Goal: Task Accomplishment & Management: Use online tool/utility

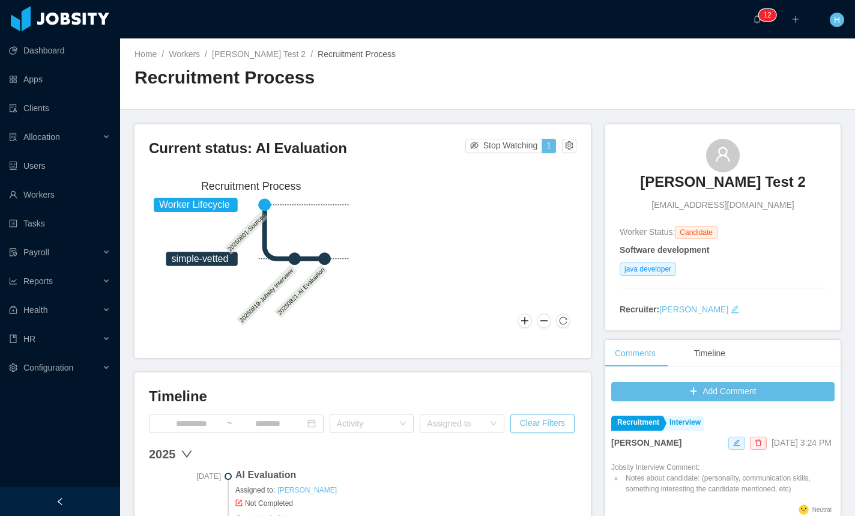
click at [547, 128] on div "Current status: AI Evaluation Stop Watching 1 Worker Lifecycle simple-vetted 20…" at bounding box center [363, 241] width 456 height 234
click at [564, 144] on button "button" at bounding box center [569, 146] width 14 height 14
click at [555, 167] on div "Reset process" at bounding box center [535, 164] width 68 height 19
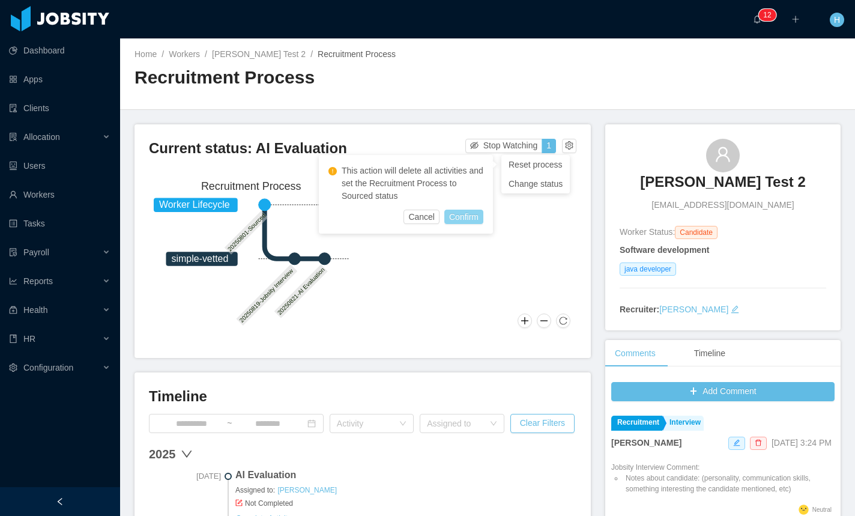
click at [452, 223] on button "Confirm" at bounding box center [463, 217] width 39 height 14
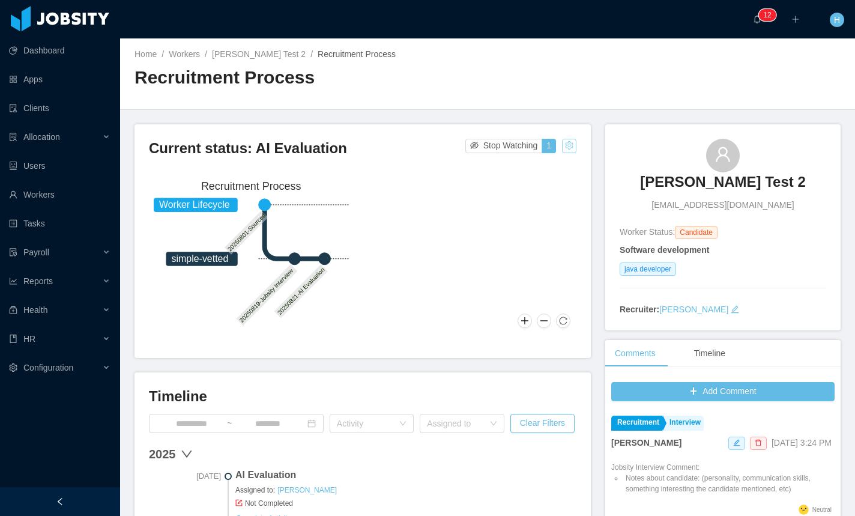
click at [569, 150] on button "button" at bounding box center [569, 146] width 14 height 14
click at [557, 168] on div "Reset process" at bounding box center [535, 164] width 68 height 19
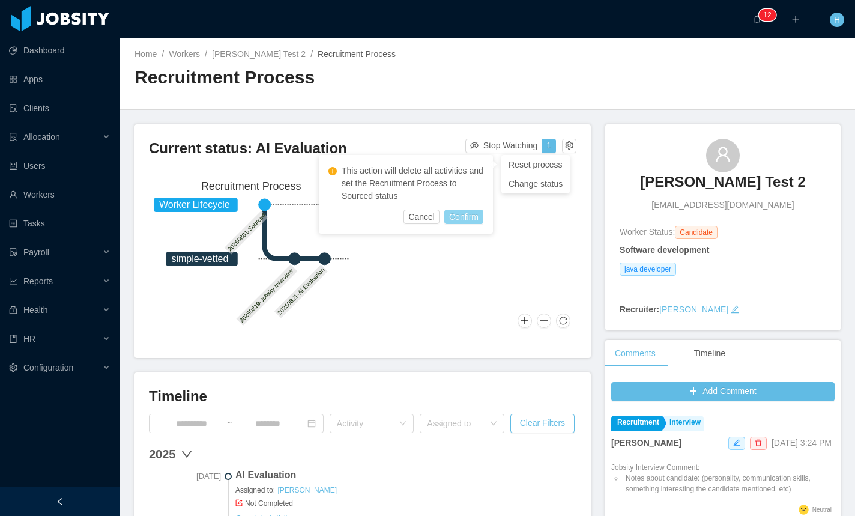
click at [471, 219] on button "Confirm" at bounding box center [463, 217] width 39 height 14
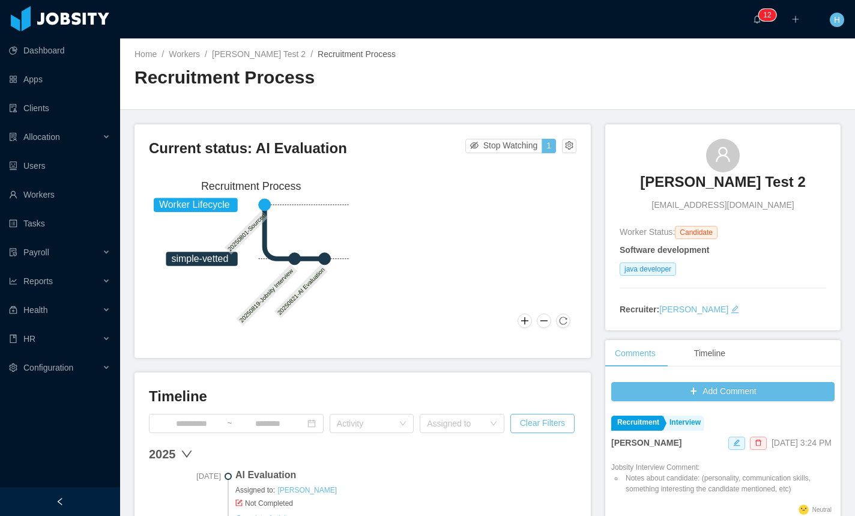
click at [558, 96] on div "Home / Workers / Hamilton Test 2 / Recruitment Process / Recruitment Process" at bounding box center [487, 73] width 735 height 71
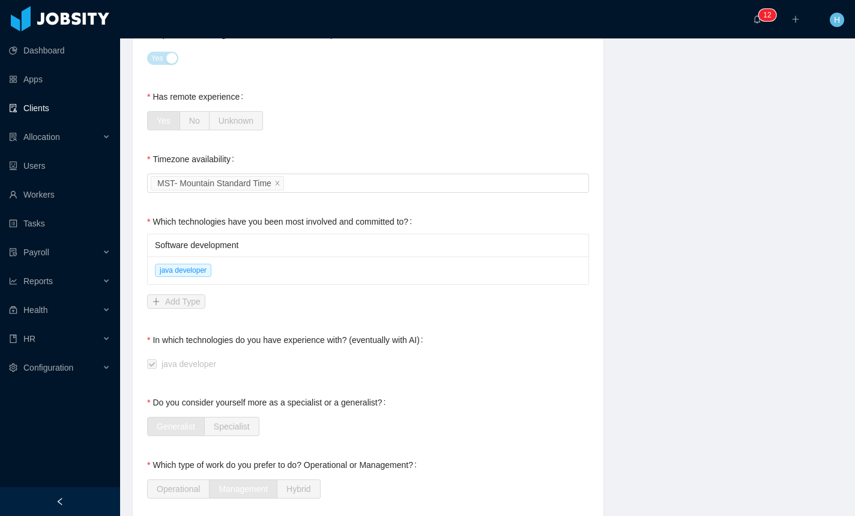
scroll to position [515, 0]
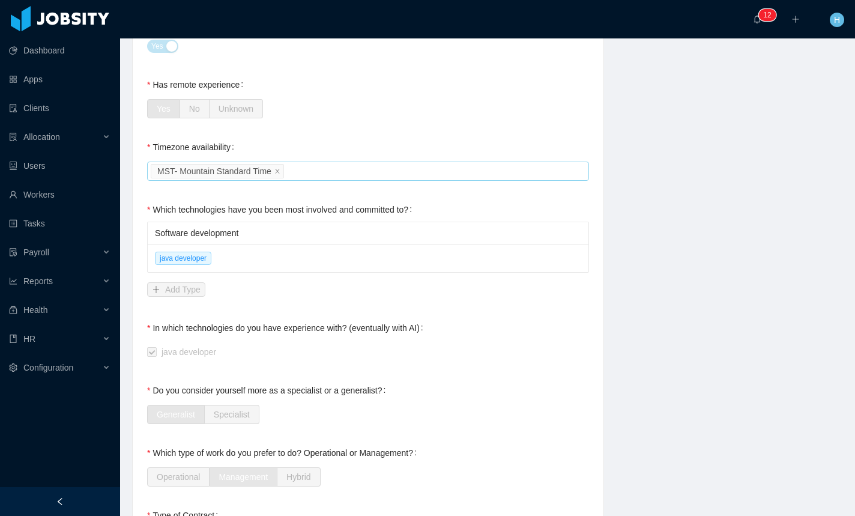
click at [336, 170] on div "Select an option MST- Mountain Standard Time" at bounding box center [366, 171] width 431 height 18
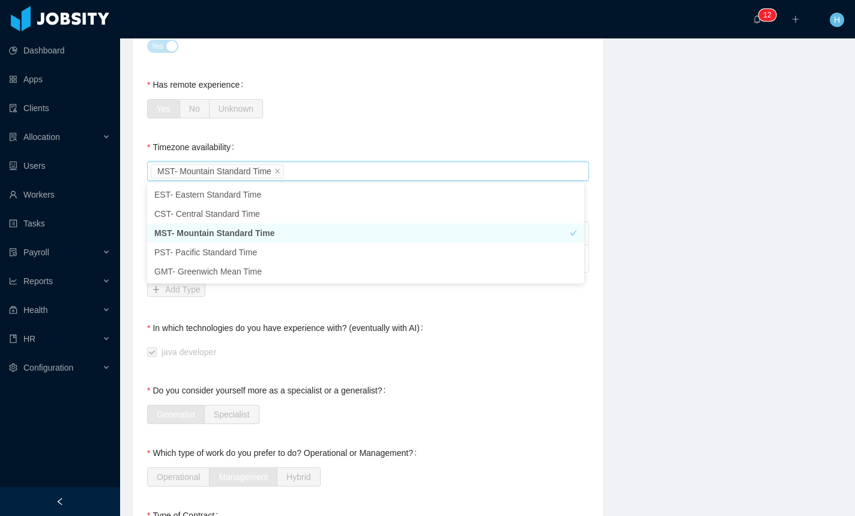
click at [402, 132] on div "**********" at bounding box center [368, 346] width 442 height 1388
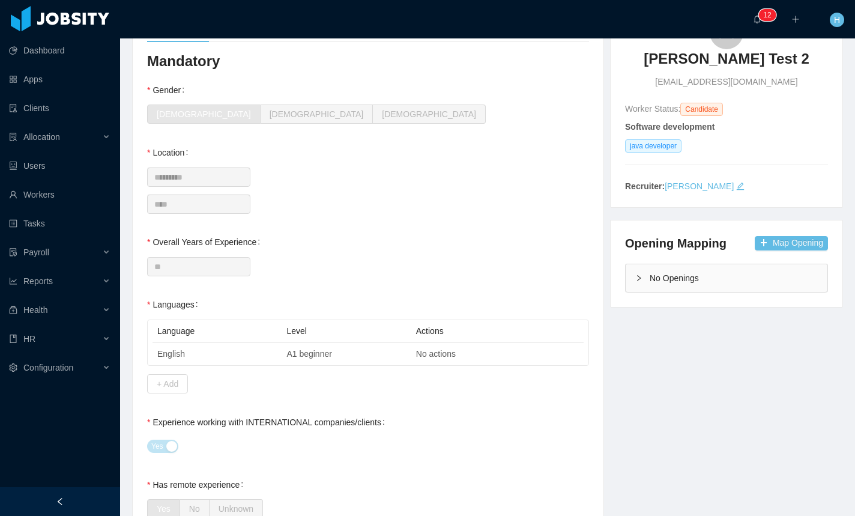
scroll to position [0, 0]
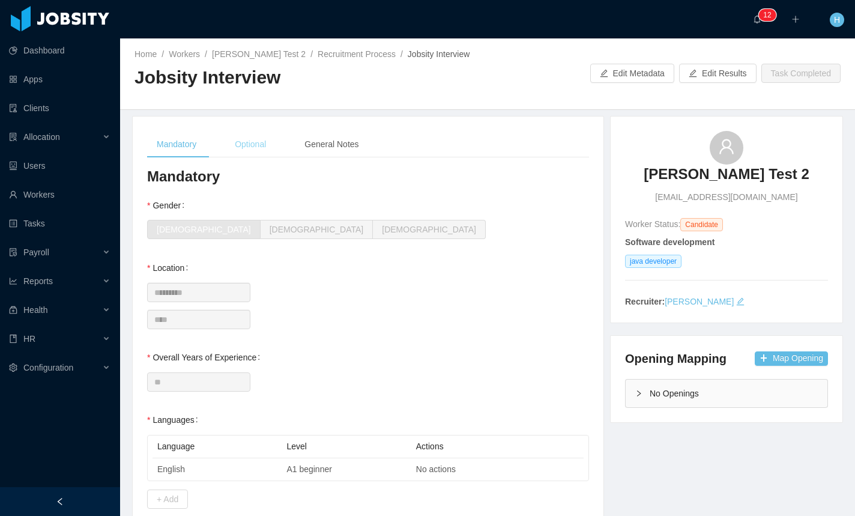
click at [249, 153] on div "Optional" at bounding box center [250, 144] width 50 height 27
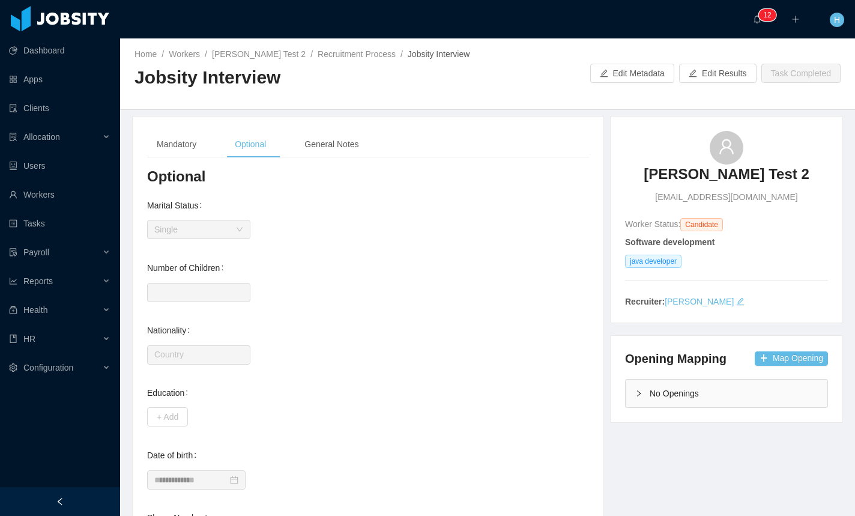
scroll to position [1, 0]
click at [325, 152] on div "General Notes" at bounding box center [331, 143] width 73 height 27
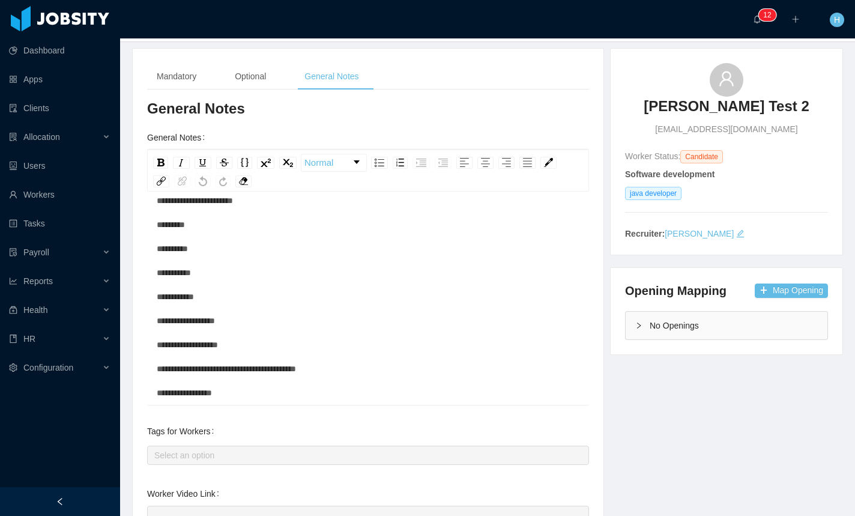
scroll to position [64, 0]
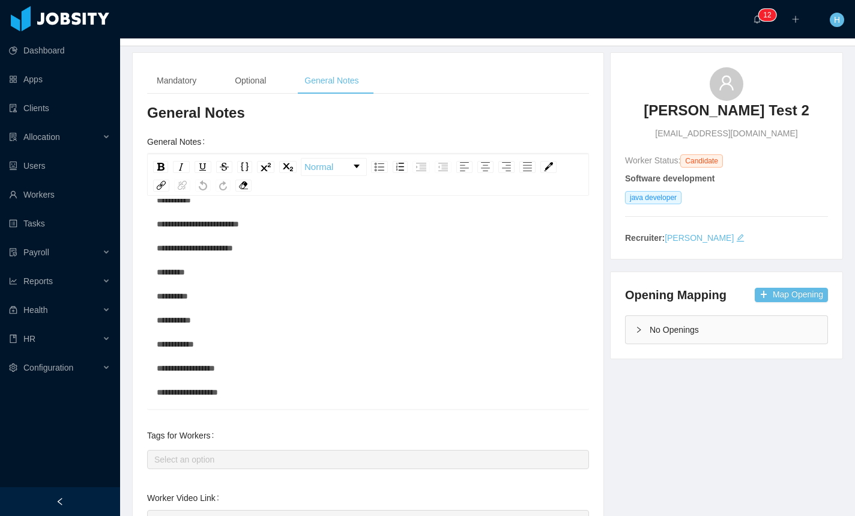
click at [431, 342] on div "**********" at bounding box center [368, 260] width 423 height 384
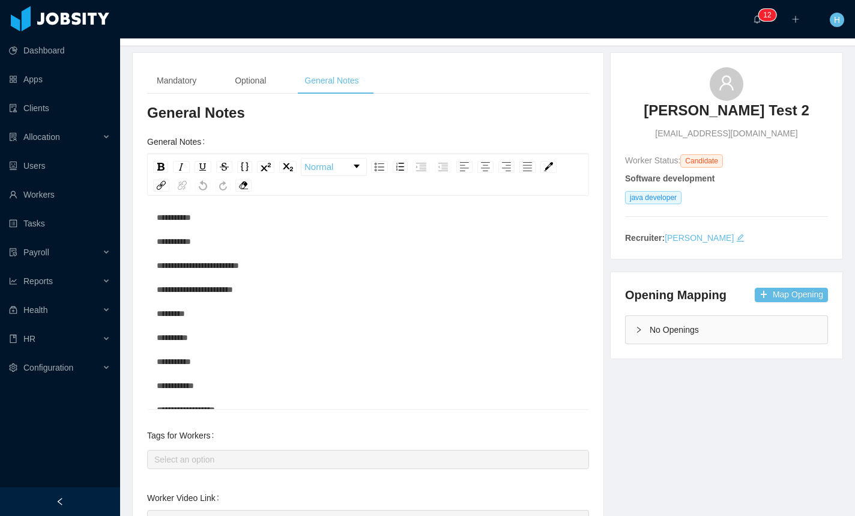
scroll to position [74, 0]
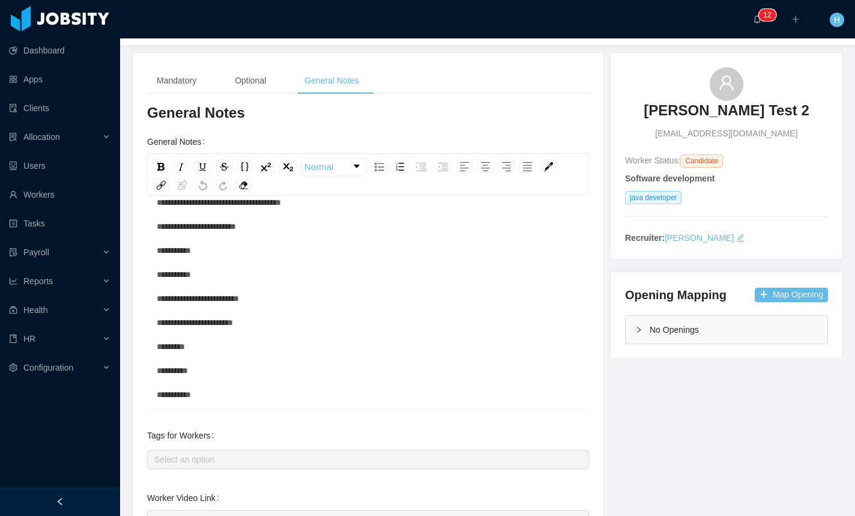
click at [431, 342] on div "**********" at bounding box center [368, 334] width 423 height 384
click at [262, 293] on div "**********" at bounding box center [368, 334] width 423 height 384
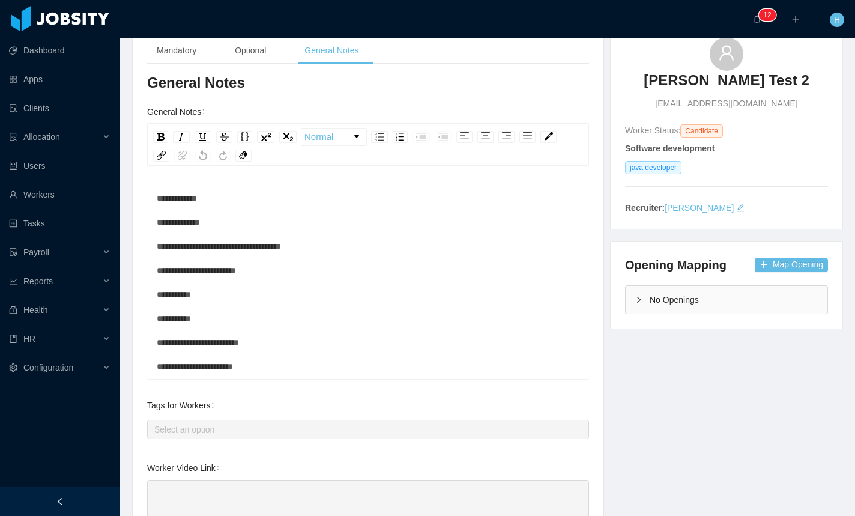
scroll to position [0, 0]
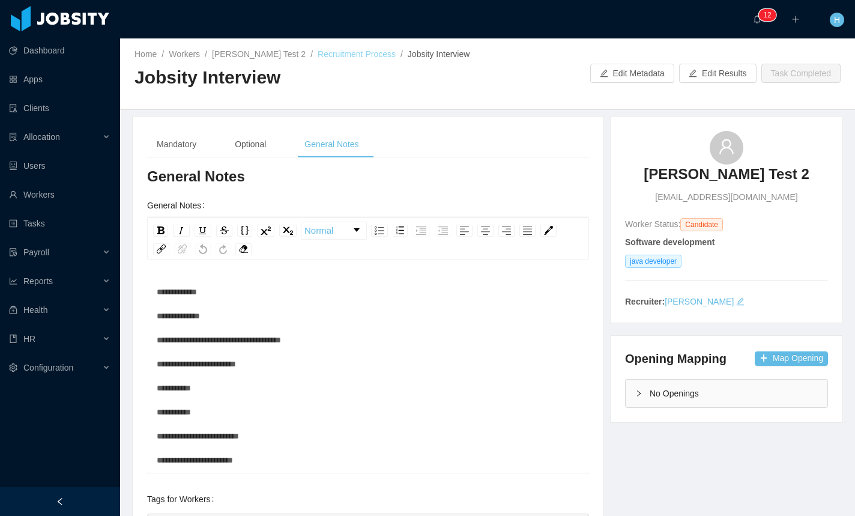
click at [331, 56] on link "Recruitment Process" at bounding box center [357, 54] width 78 height 10
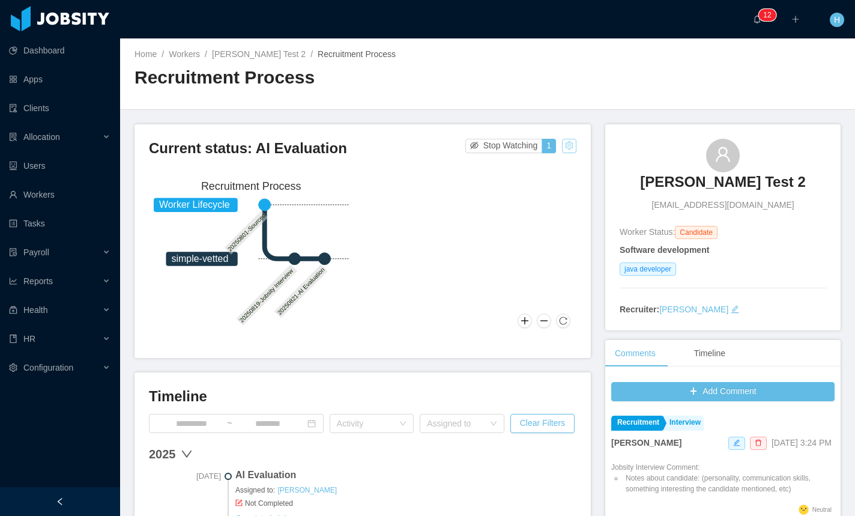
click at [564, 149] on button "button" at bounding box center [569, 146] width 14 height 14
click at [558, 169] on div "Reset process" at bounding box center [535, 164] width 68 height 19
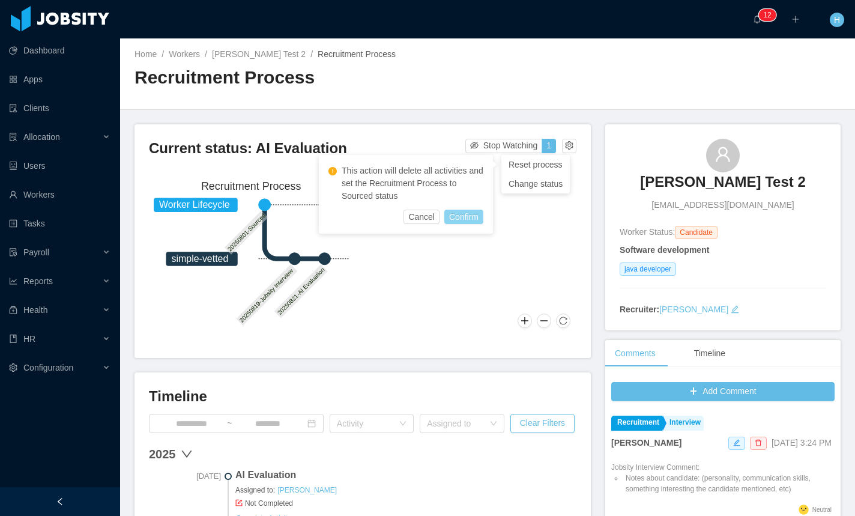
click at [467, 216] on button "Confirm" at bounding box center [463, 217] width 39 height 14
